Goal: Find specific page/section: Find specific page/section

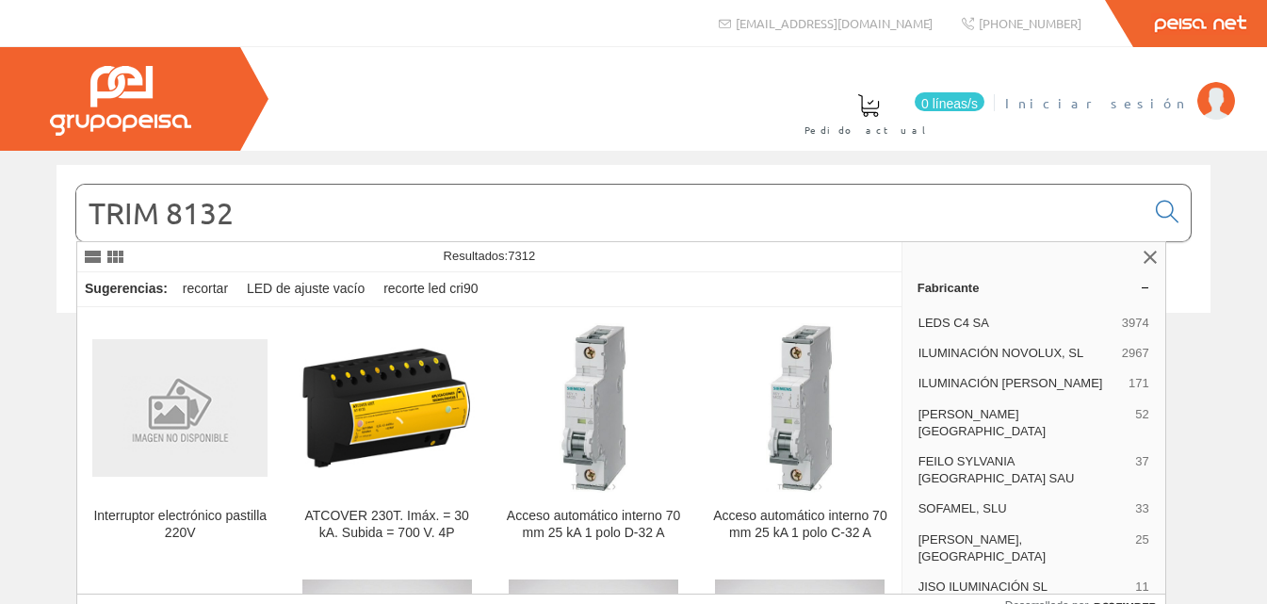
click at [1139, 97] on font "Iniciar sesión" at bounding box center [1096, 102] width 183 height 17
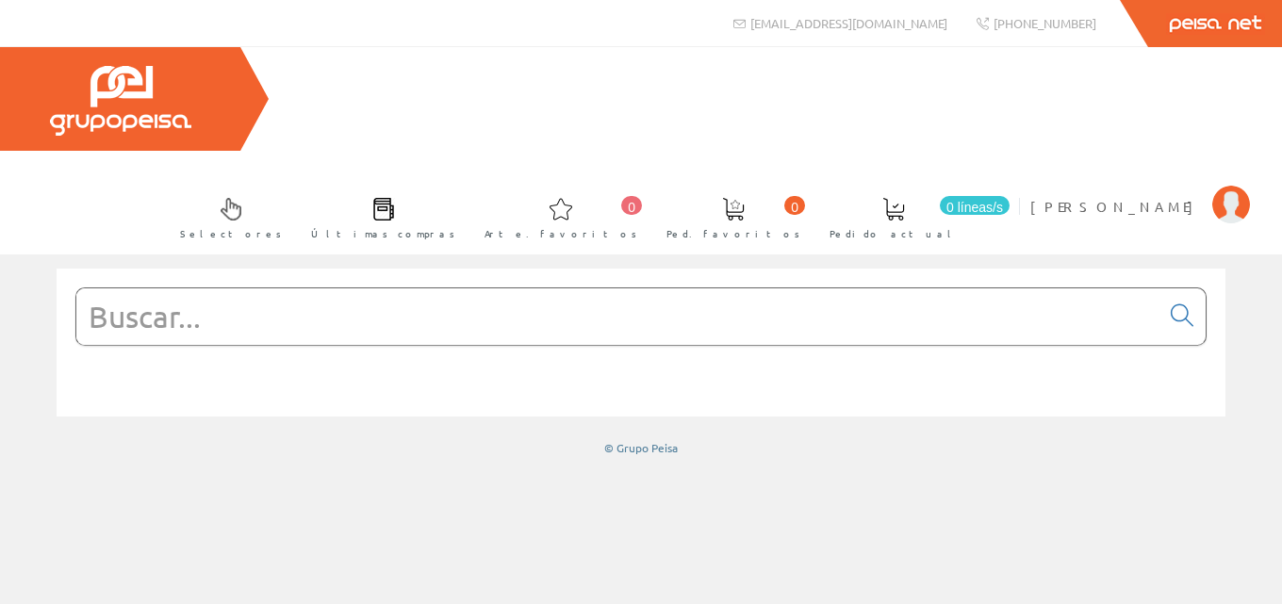
click at [217, 288] on input "text" at bounding box center [617, 316] width 1083 height 57
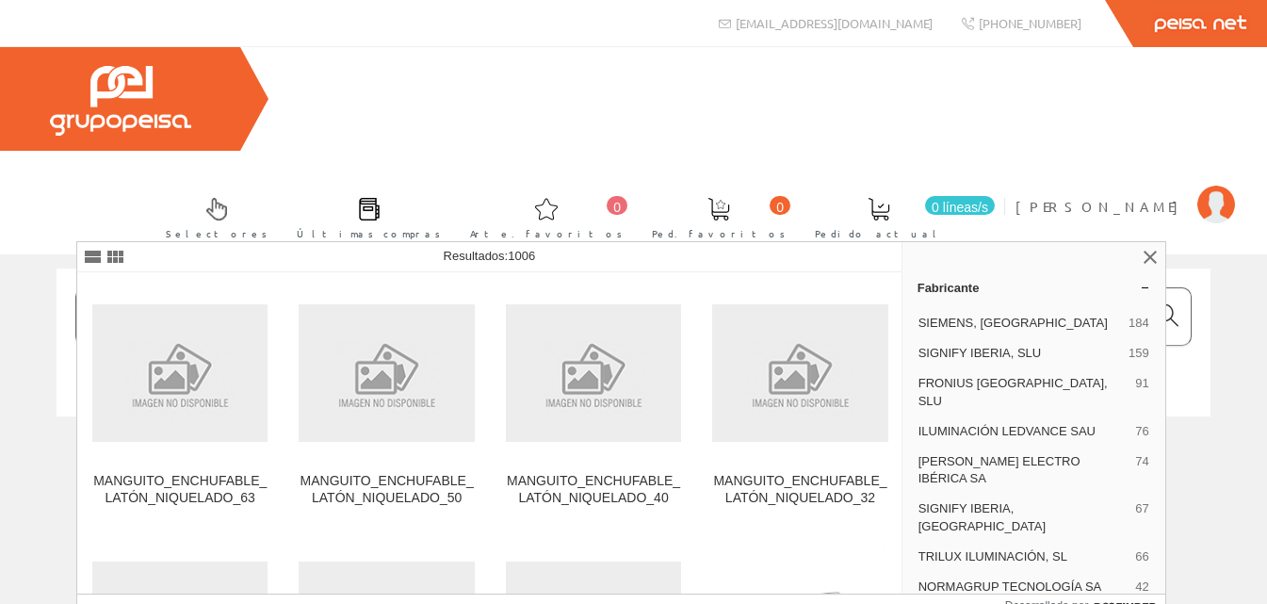
type input "onnium"
click at [1173, 309] on icon at bounding box center [1167, 315] width 23 height 13
